Goal: Find specific page/section: Find specific page/section

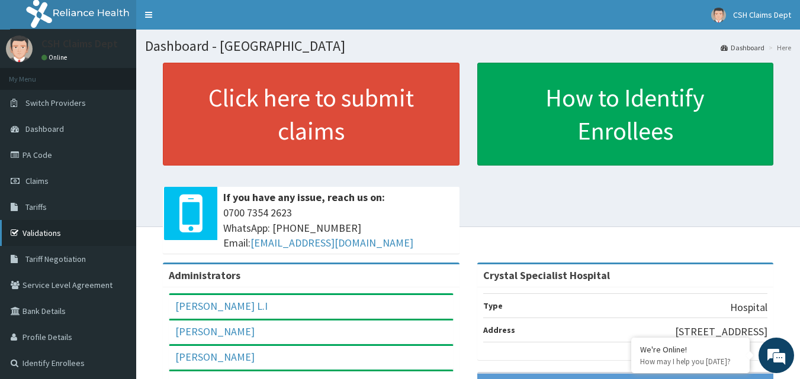
click at [50, 227] on link "Validations" at bounding box center [68, 233] width 136 height 26
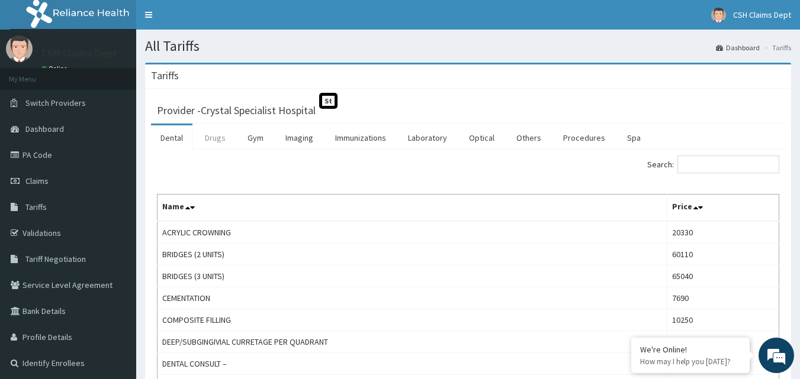
click at [216, 145] on link "Drugs" at bounding box center [215, 138] width 40 height 25
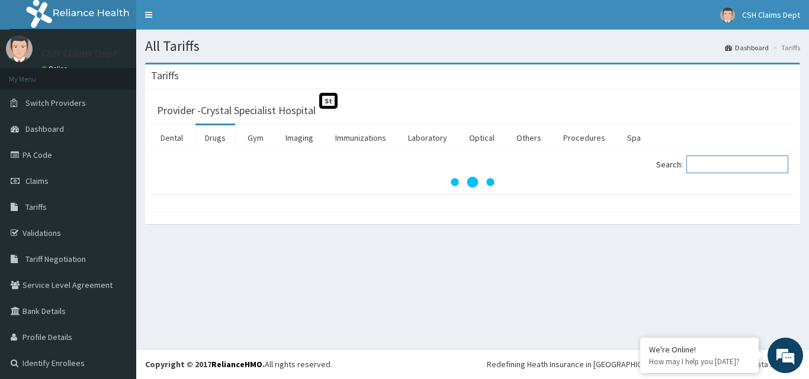
click at [692, 159] on input "Search:" at bounding box center [737, 165] width 102 height 18
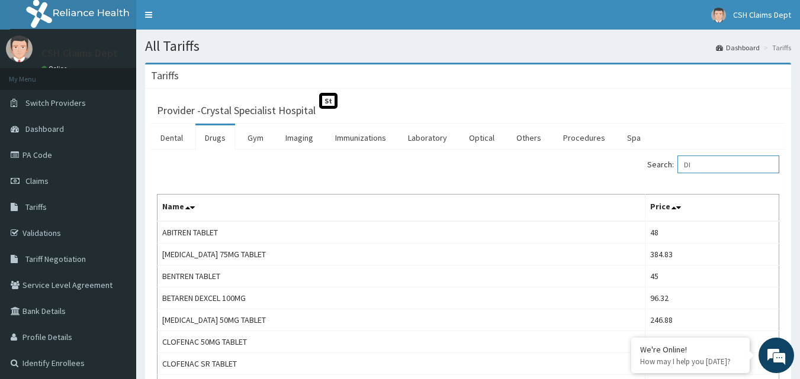
type input "D"
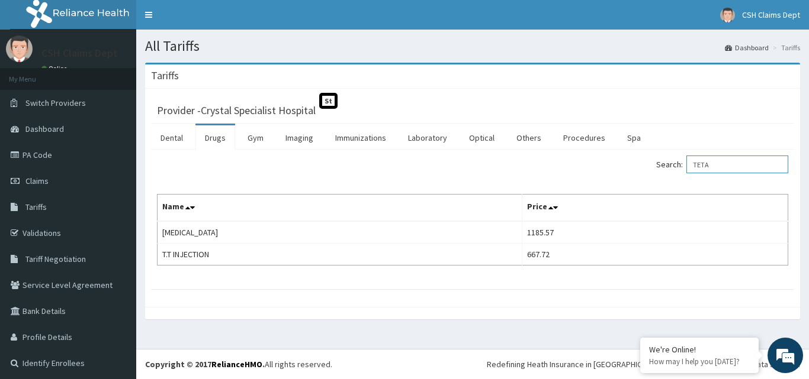
type input "TETA"
click at [307, 140] on link "Imaging" at bounding box center [299, 138] width 47 height 25
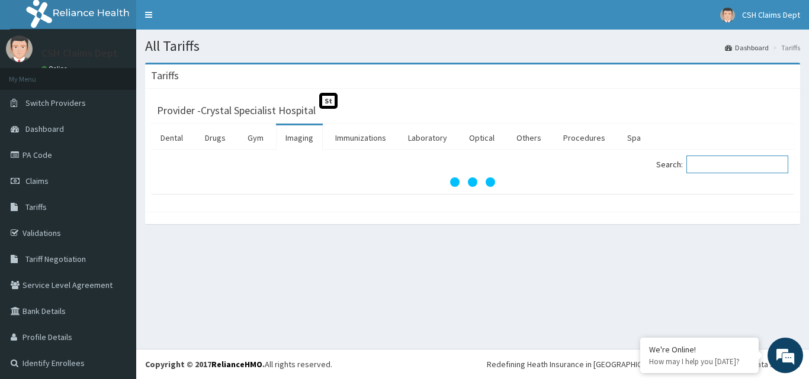
click at [702, 159] on input "Search:" at bounding box center [737, 165] width 102 height 18
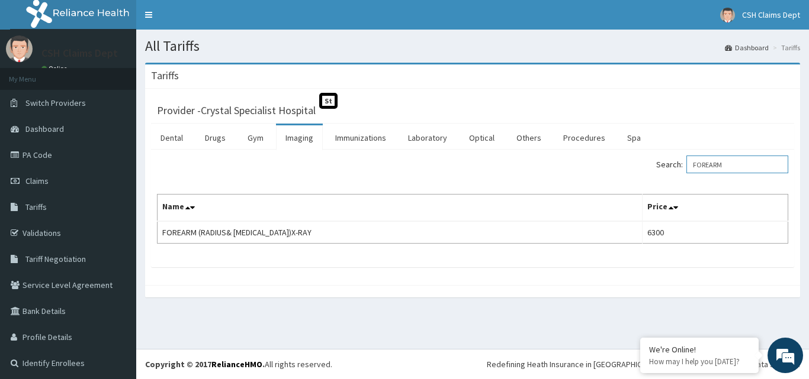
drag, startPoint x: 732, startPoint y: 168, endPoint x: 681, endPoint y: 166, distance: 50.4
click at [681, 166] on label "Search: FOREARM" at bounding box center [722, 165] width 132 height 18
type input "SHOULDER"
click at [205, 132] on link "Drugs" at bounding box center [215, 138] width 40 height 25
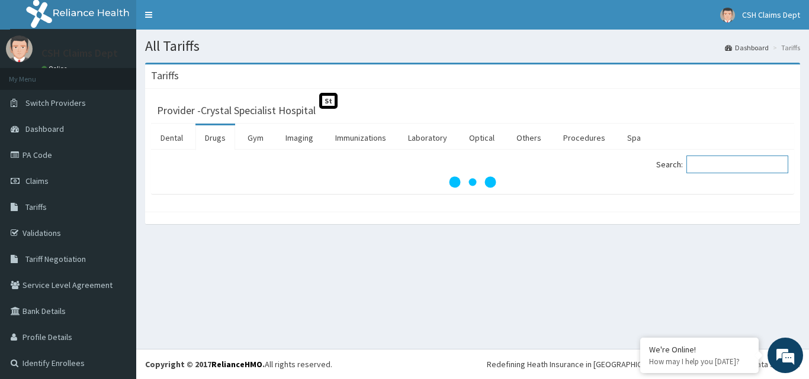
click at [705, 162] on input "Search:" at bounding box center [737, 165] width 102 height 18
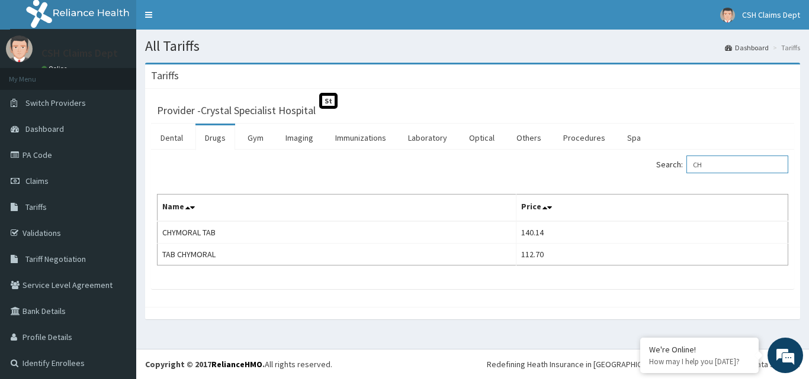
type input "C"
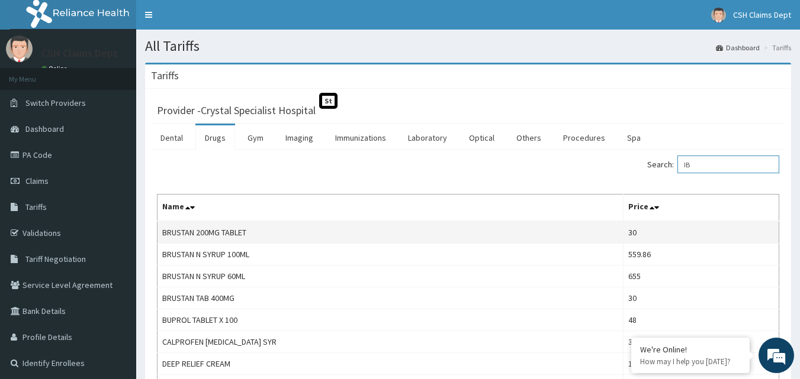
type input "I"
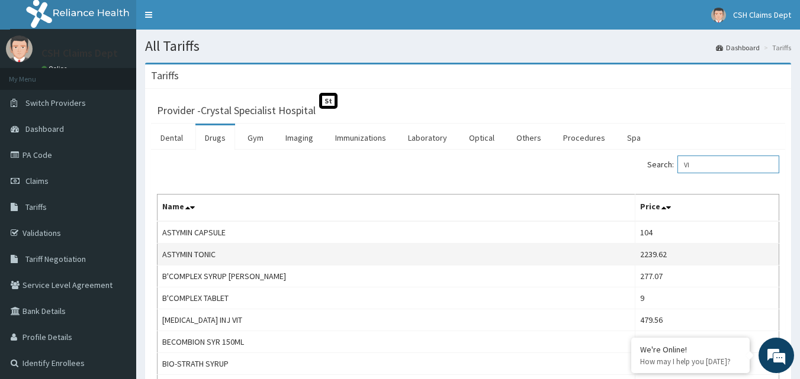
type input "V"
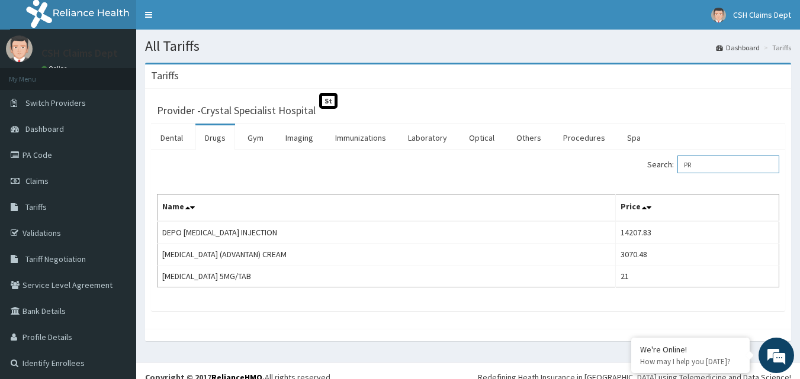
type input "P"
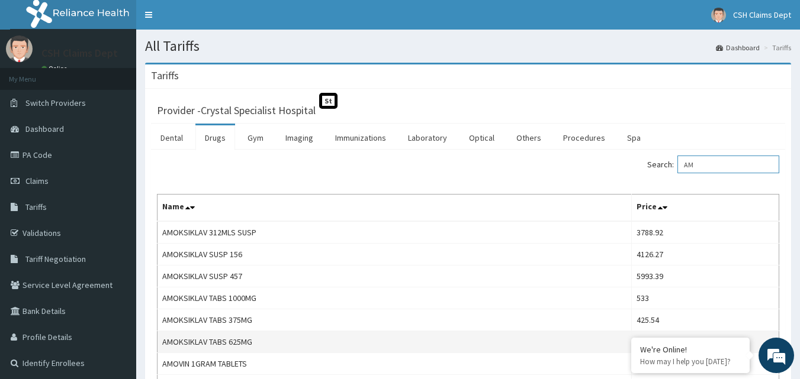
type input "A"
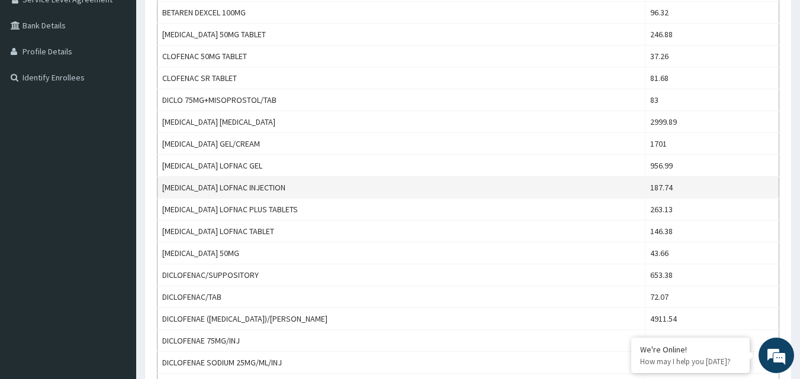
scroll to position [118, 0]
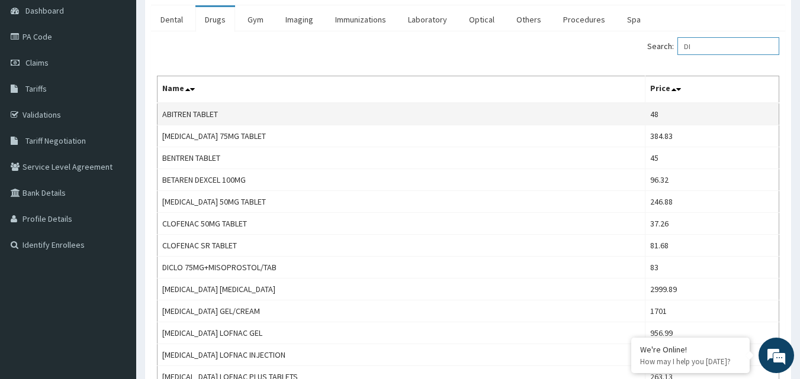
type input "D"
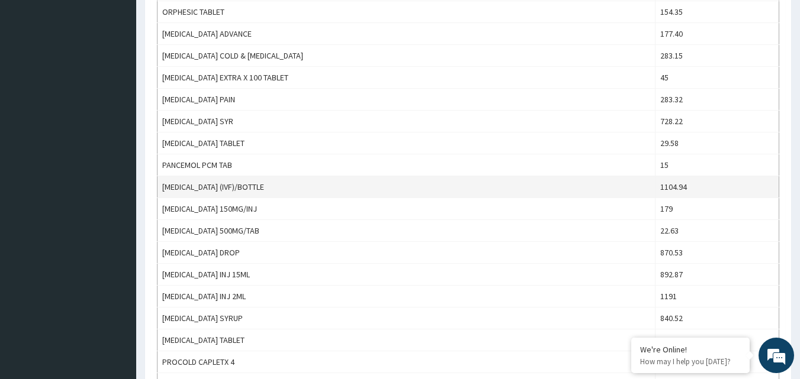
scroll to position [770, 0]
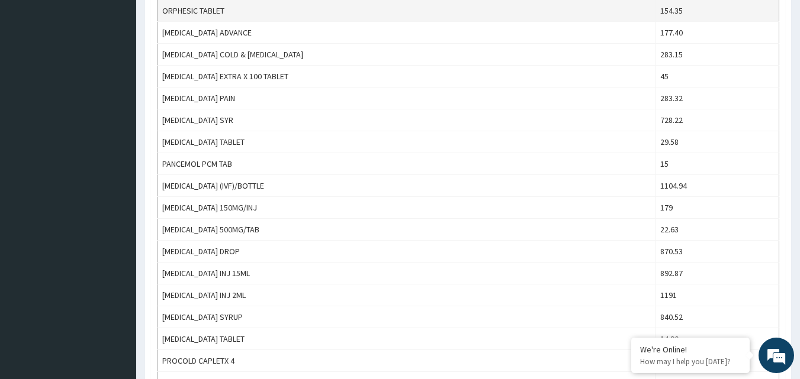
type input "PARACET"
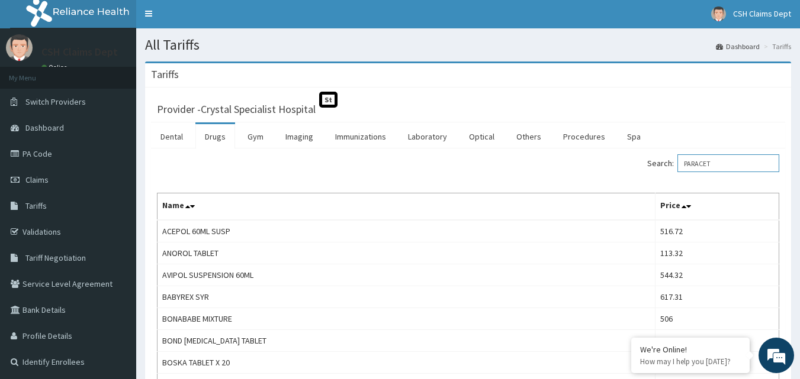
scroll to position [0, 0]
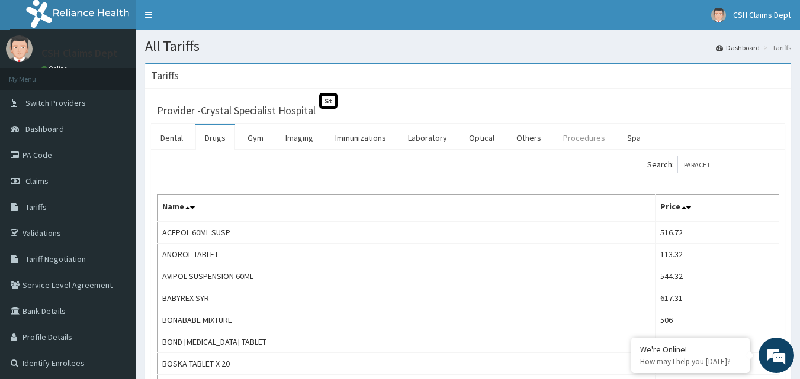
click at [565, 139] on link "Procedures" at bounding box center [584, 138] width 61 height 25
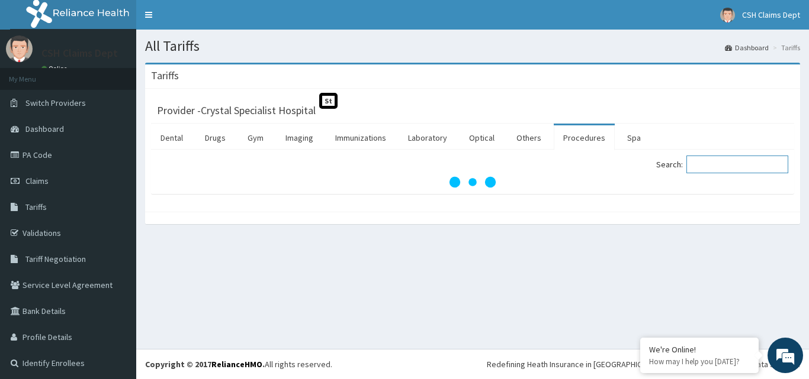
click at [699, 169] on input "Search:" at bounding box center [737, 165] width 102 height 18
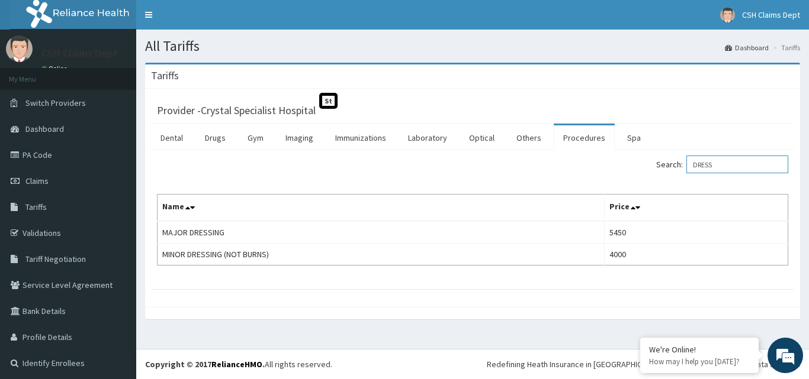
type input "DRESS"
click at [68, 149] on link "PA Code" at bounding box center [68, 155] width 136 height 26
